Goal: Understand process/instructions

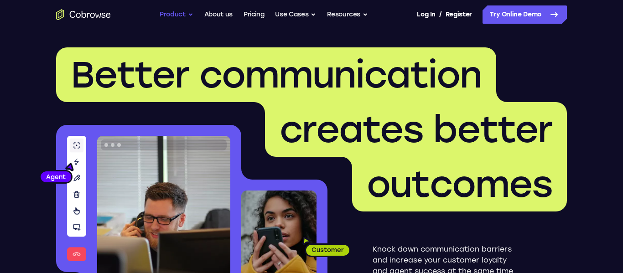
click at [167, 16] on button "Product" at bounding box center [177, 14] width 34 height 18
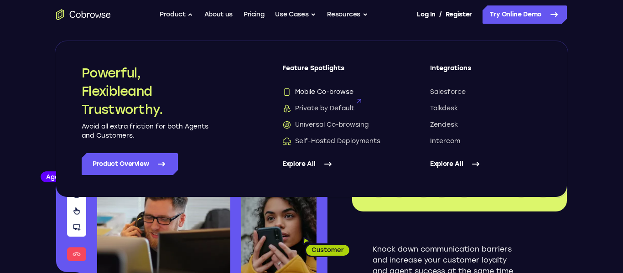
click at [295, 89] on span "Mobile Co-browse" at bounding box center [317, 92] width 71 height 9
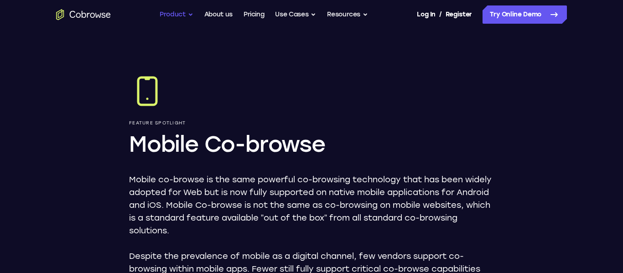
click at [173, 14] on button "Product" at bounding box center [177, 14] width 34 height 18
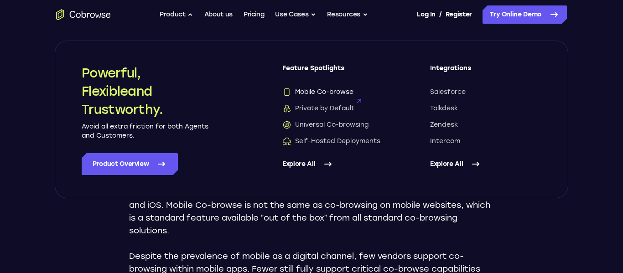
click at [299, 90] on span "Mobile Co-browse" at bounding box center [317, 92] width 71 height 9
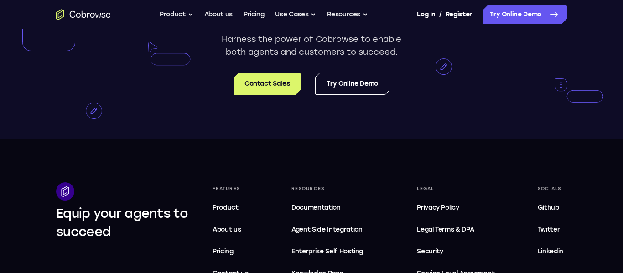
scroll to position [1854, 0]
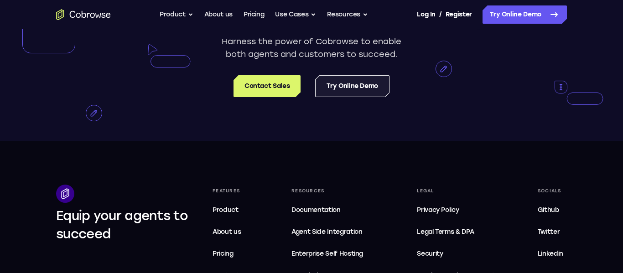
click at [354, 92] on link "Try Online Demo" at bounding box center [352, 86] width 74 height 22
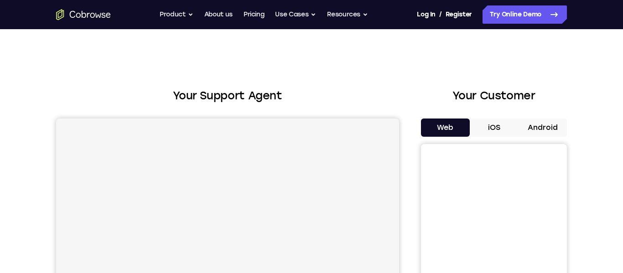
click at [540, 130] on button "Android" at bounding box center [542, 128] width 49 height 18
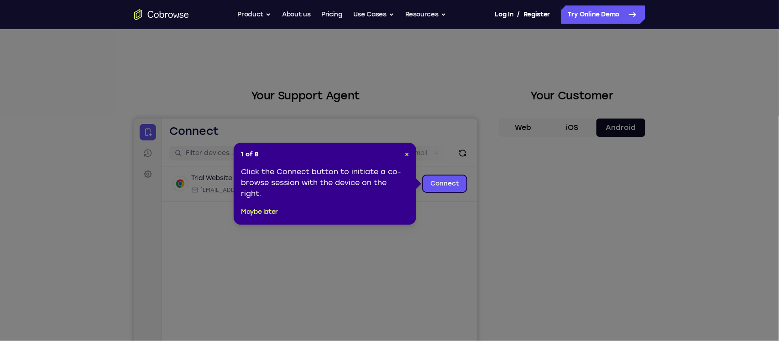
click at [409, 156] on div "1 of 8 × Click the Connect button to initiate a co-browse session with the devi…" at bounding box center [325, 184] width 182 height 82
click at [406, 156] on span "×" at bounding box center [407, 155] width 4 height 8
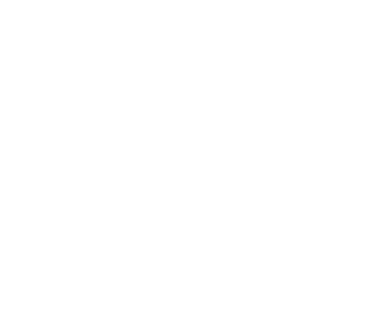
scroll to position [483, 0]
